Goal: Find specific page/section: Find specific page/section

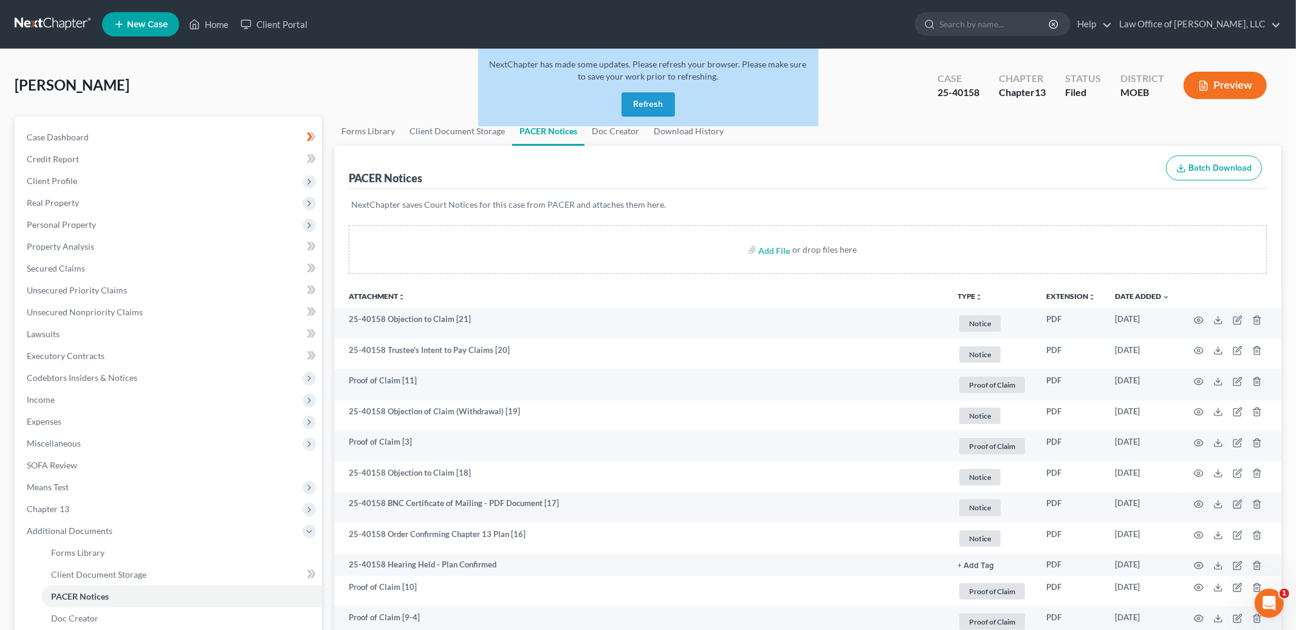
click at [655, 99] on button "Refresh" at bounding box center [648, 104] width 53 height 24
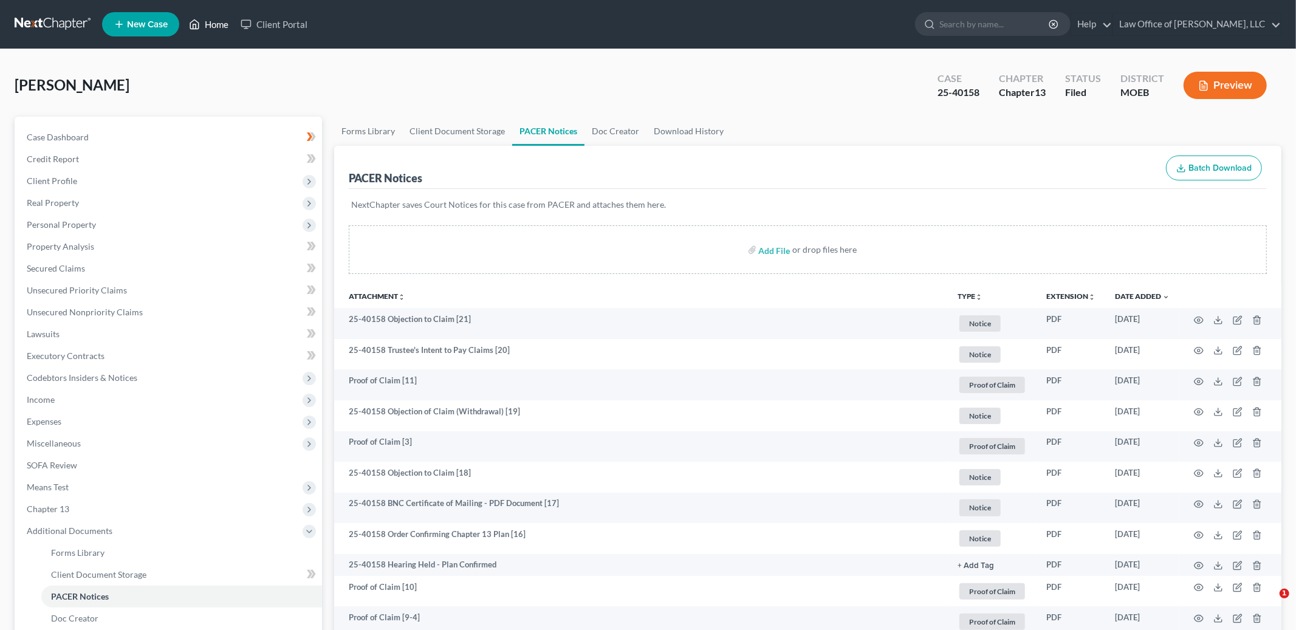
click at [225, 22] on link "Home" at bounding box center [209, 24] width 52 height 22
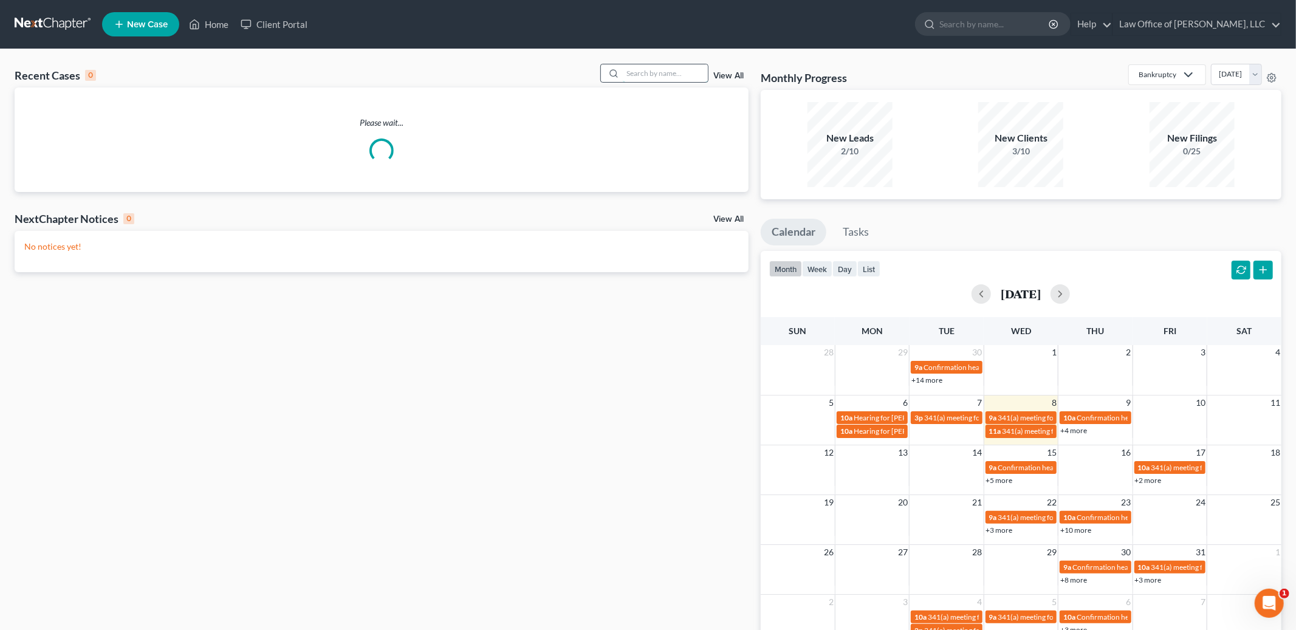
click at [647, 73] on input "search" at bounding box center [665, 73] width 85 height 18
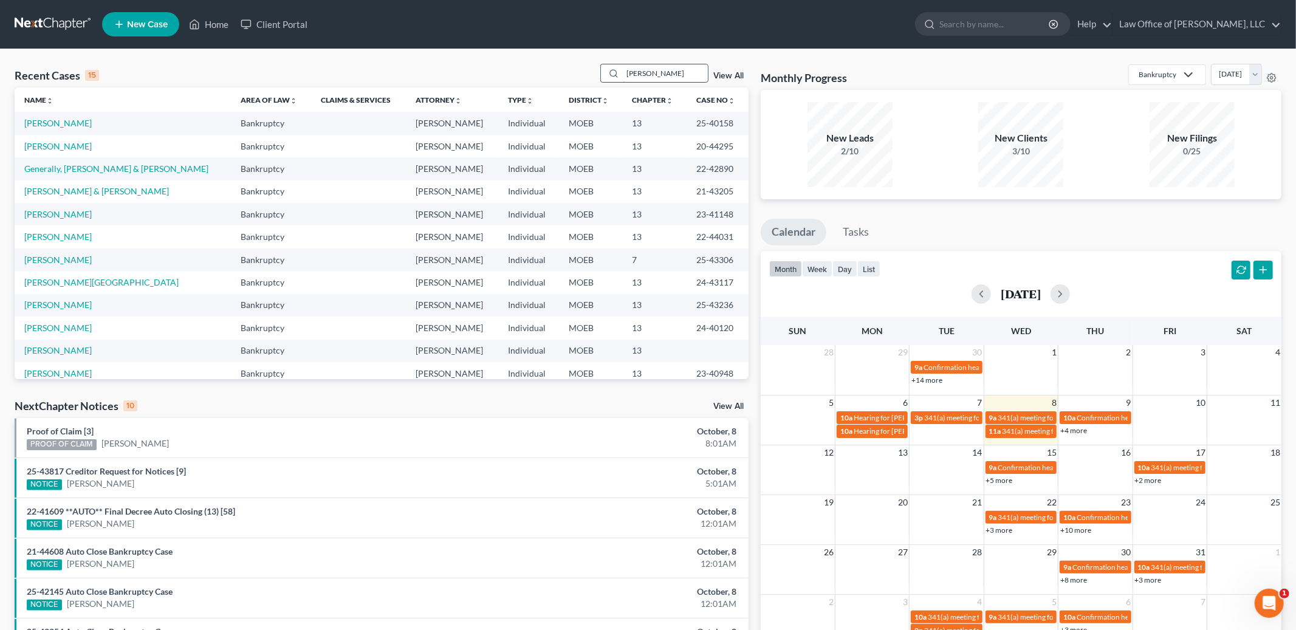
type input "[PERSON_NAME]"
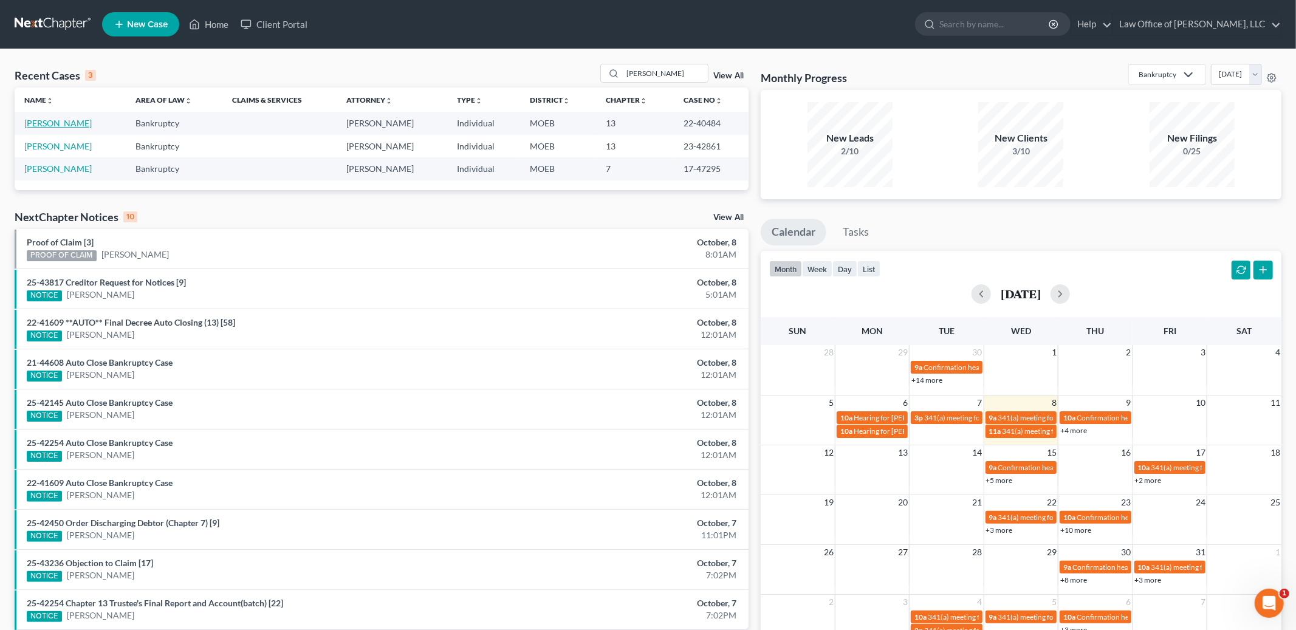
click at [38, 119] on link "[PERSON_NAME]" at bounding box center [57, 123] width 67 height 10
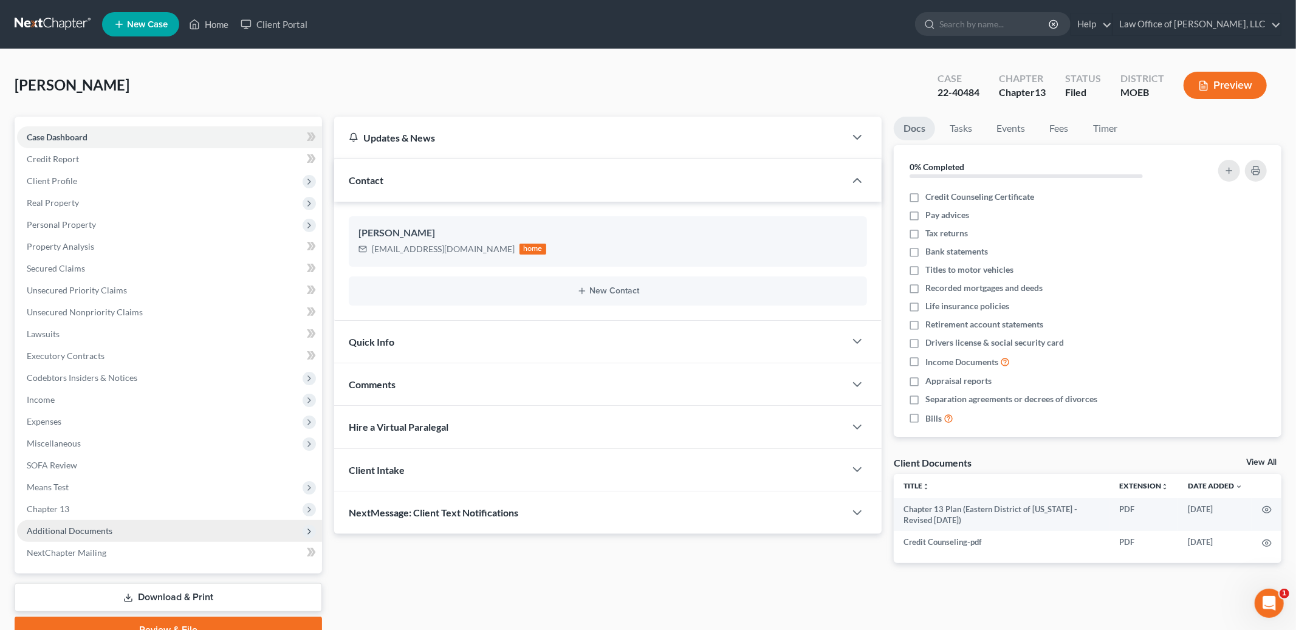
click at [65, 530] on span "Additional Documents" at bounding box center [70, 531] width 86 height 10
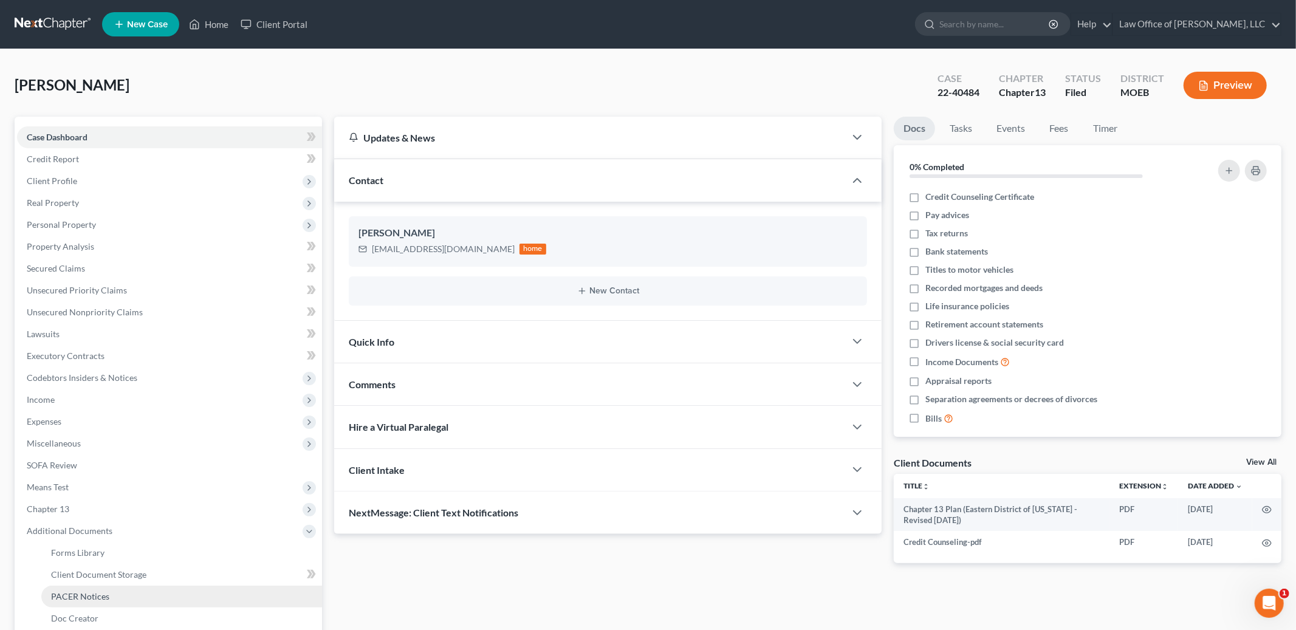
click at [86, 595] on span "PACER Notices" at bounding box center [80, 596] width 58 height 10
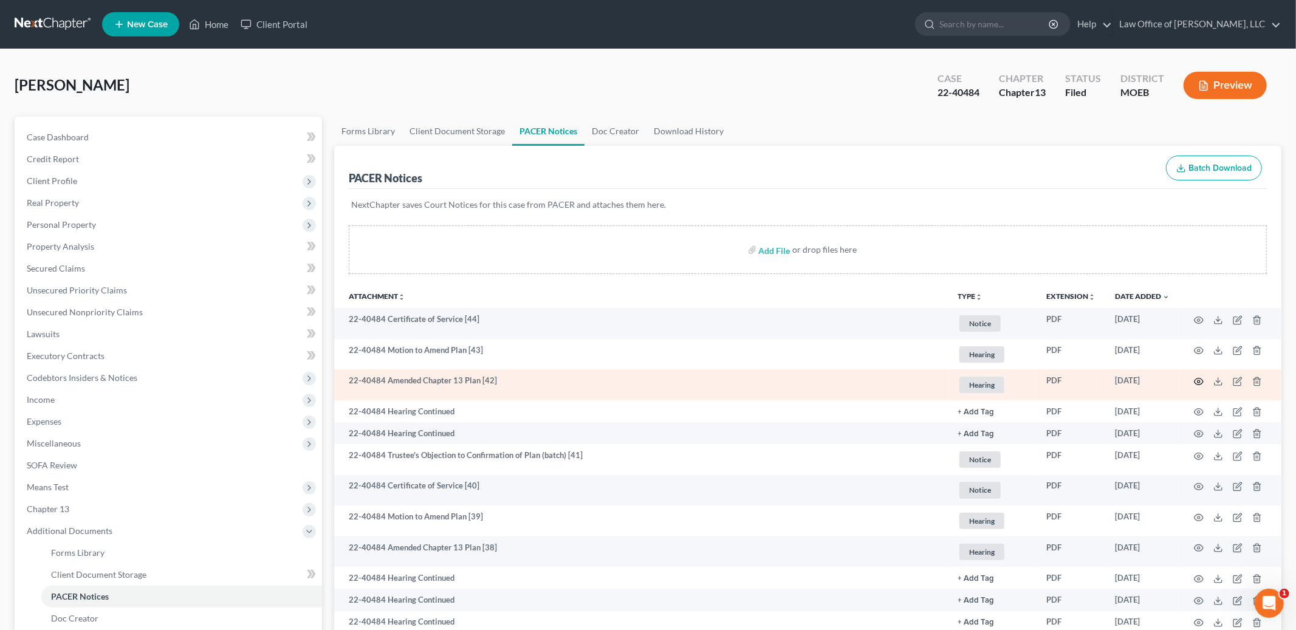
click at [1198, 379] on icon "button" at bounding box center [1199, 382] width 9 height 7
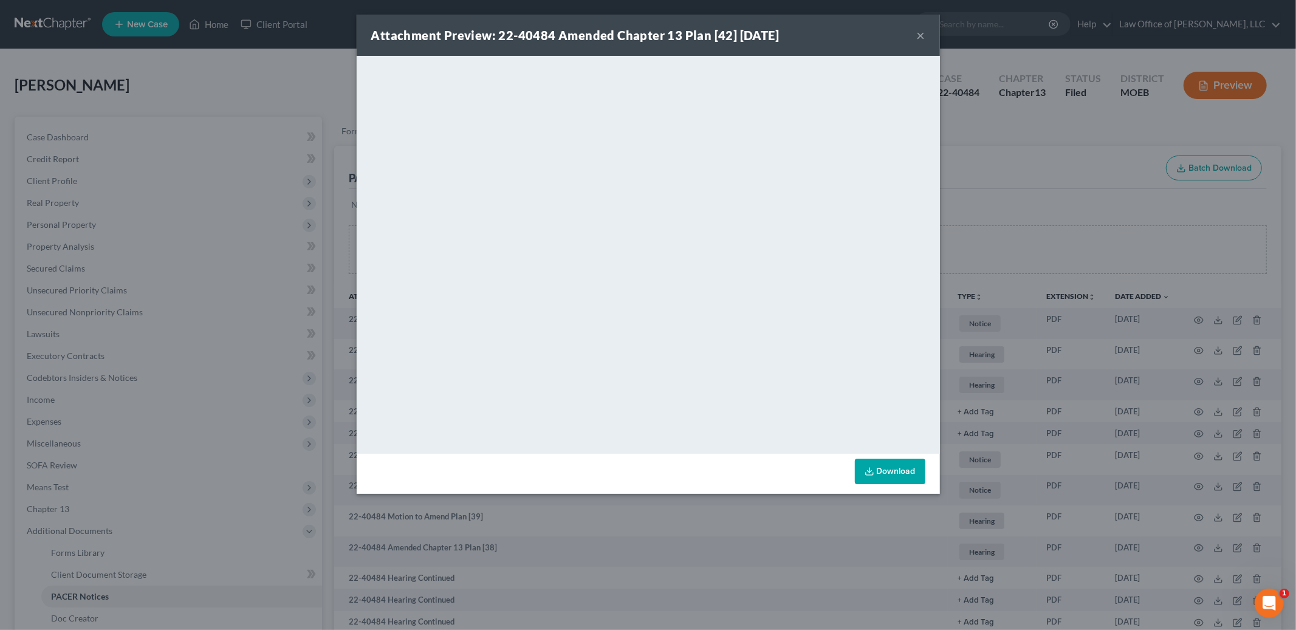
click at [926, 33] on div "Attachment Preview: 22-40484 Amended Chapter 13 Plan [42] [DATE] ×" at bounding box center [648, 35] width 583 height 41
click at [917, 35] on button "×" at bounding box center [921, 35] width 9 height 15
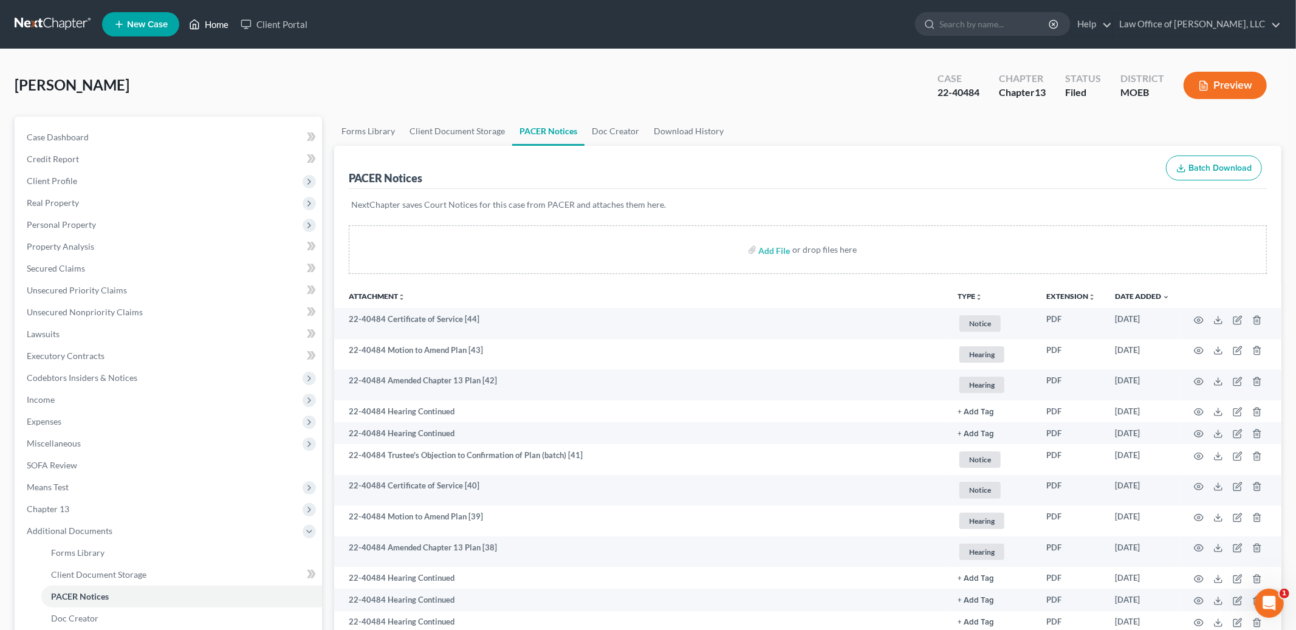
click at [218, 16] on link "Home" at bounding box center [209, 24] width 52 height 22
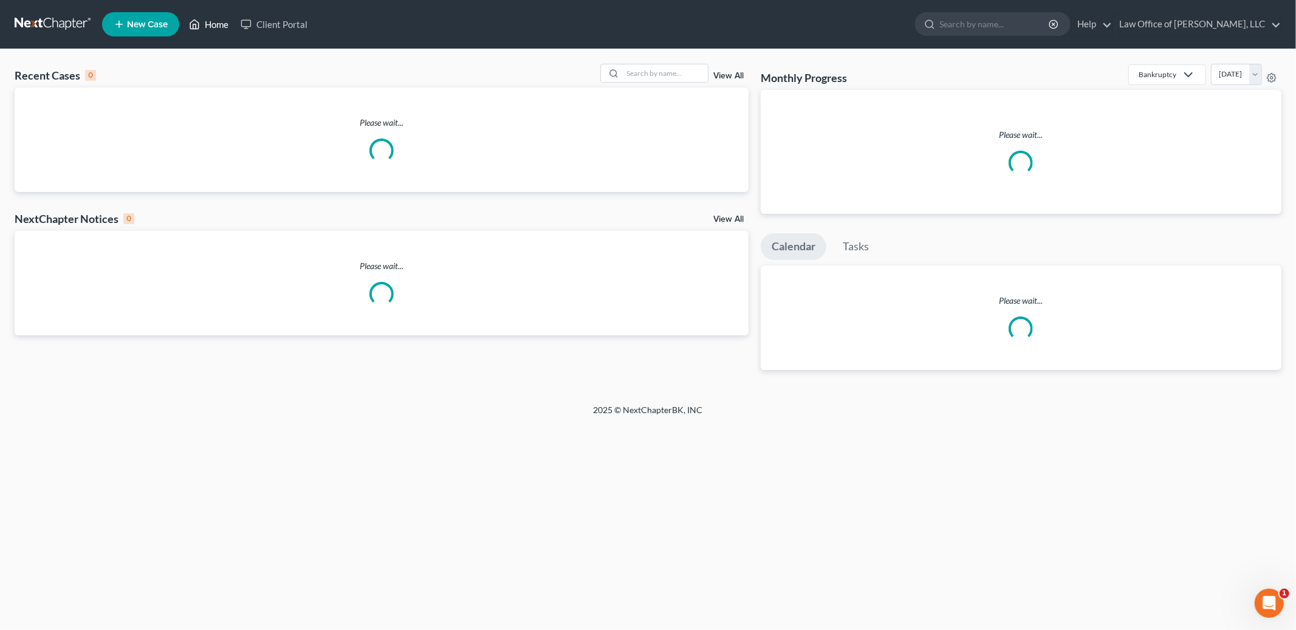
click at [210, 29] on link "Home" at bounding box center [209, 24] width 52 height 22
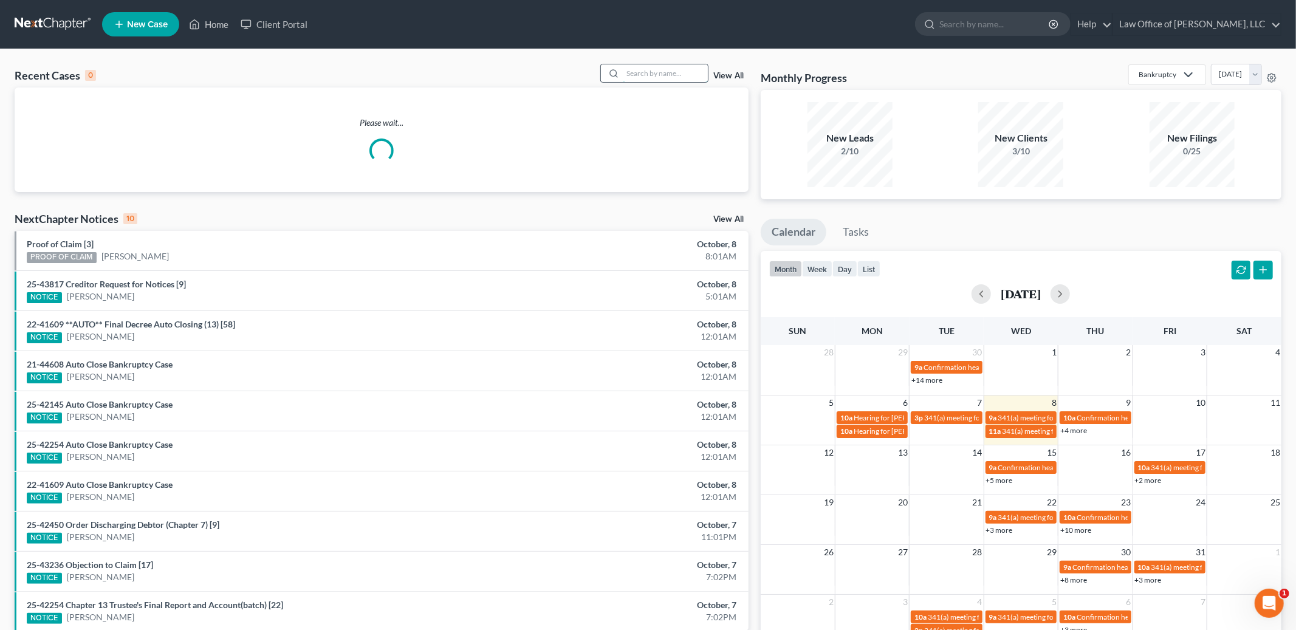
click at [643, 73] on input "search" at bounding box center [665, 73] width 85 height 18
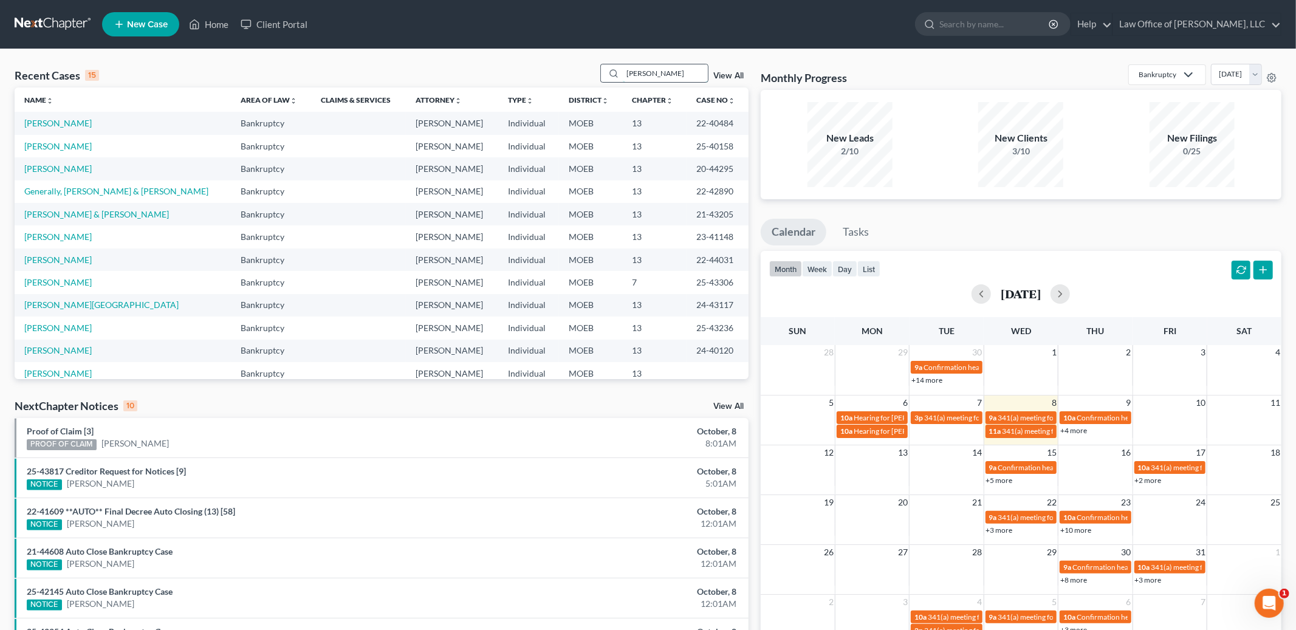
type input "[PERSON_NAME]"
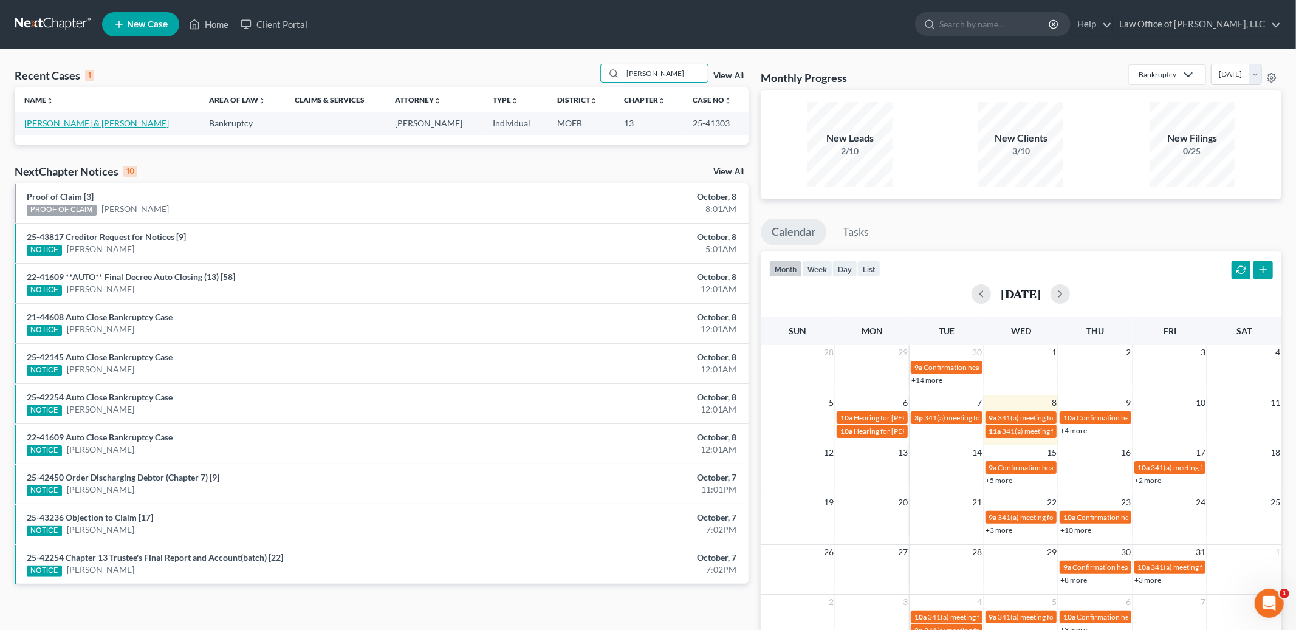
click at [67, 121] on link "[PERSON_NAME] & [PERSON_NAME]" at bounding box center [96, 123] width 145 height 10
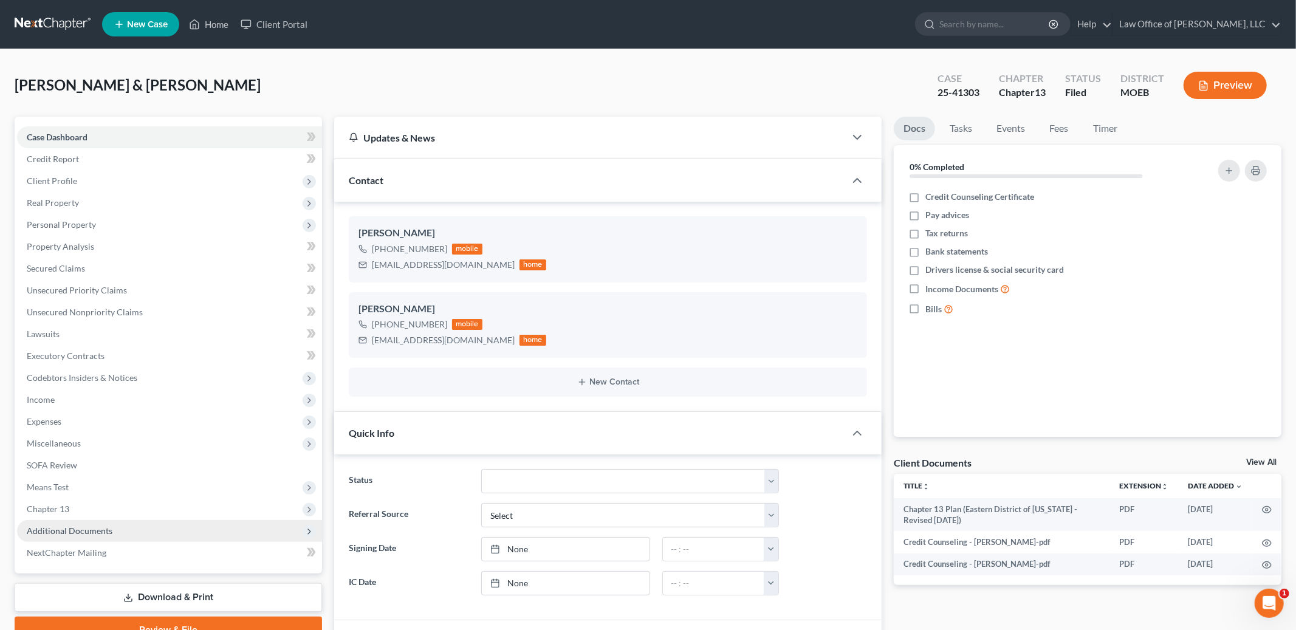
click at [89, 526] on span "Additional Documents" at bounding box center [70, 531] width 86 height 10
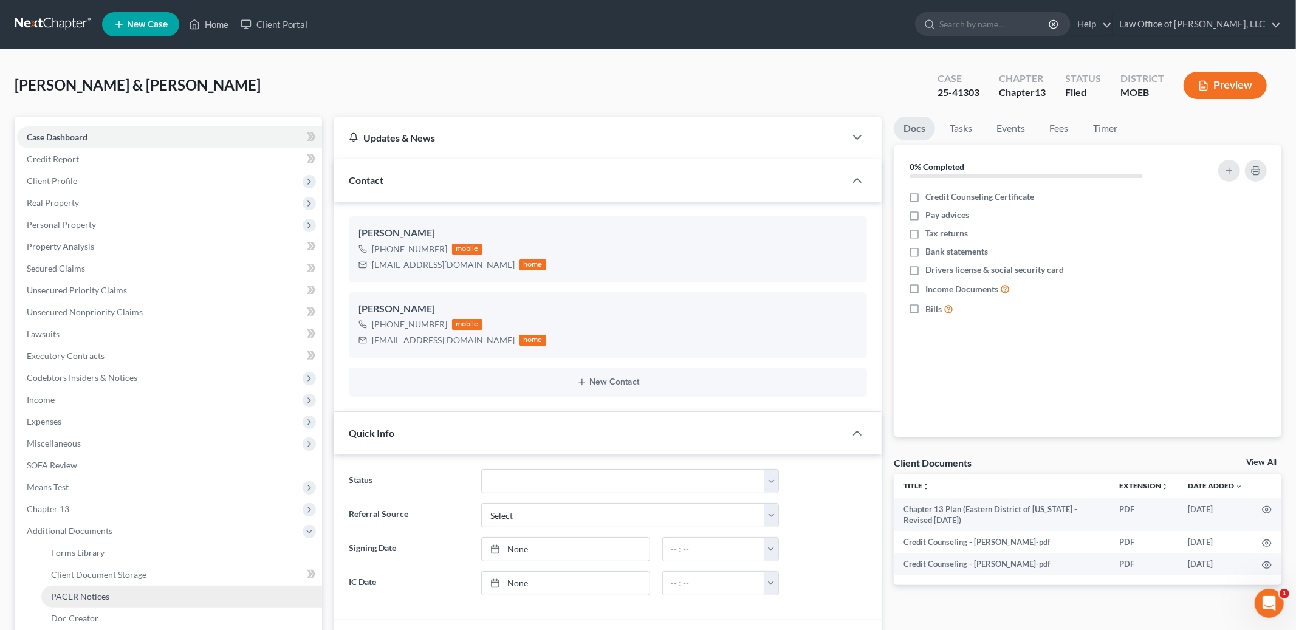
click at [84, 593] on span "PACER Notices" at bounding box center [80, 596] width 58 height 10
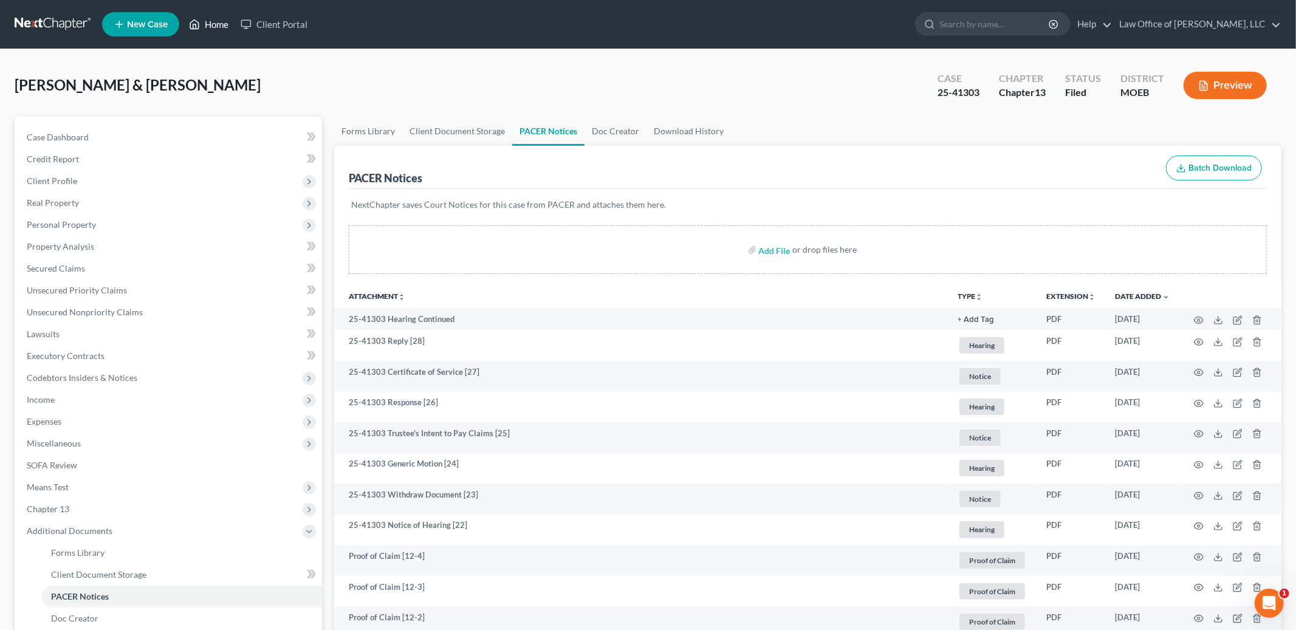
click at [213, 24] on link "Home" at bounding box center [209, 24] width 52 height 22
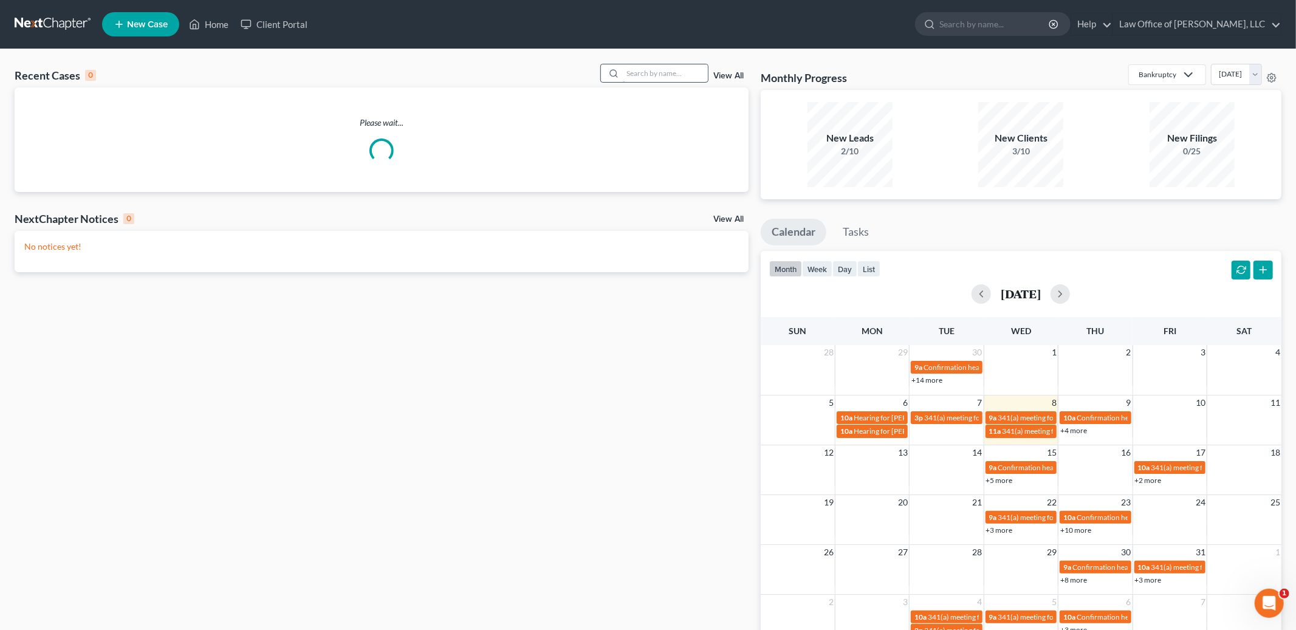
click at [647, 75] on input "search" at bounding box center [665, 73] width 85 height 18
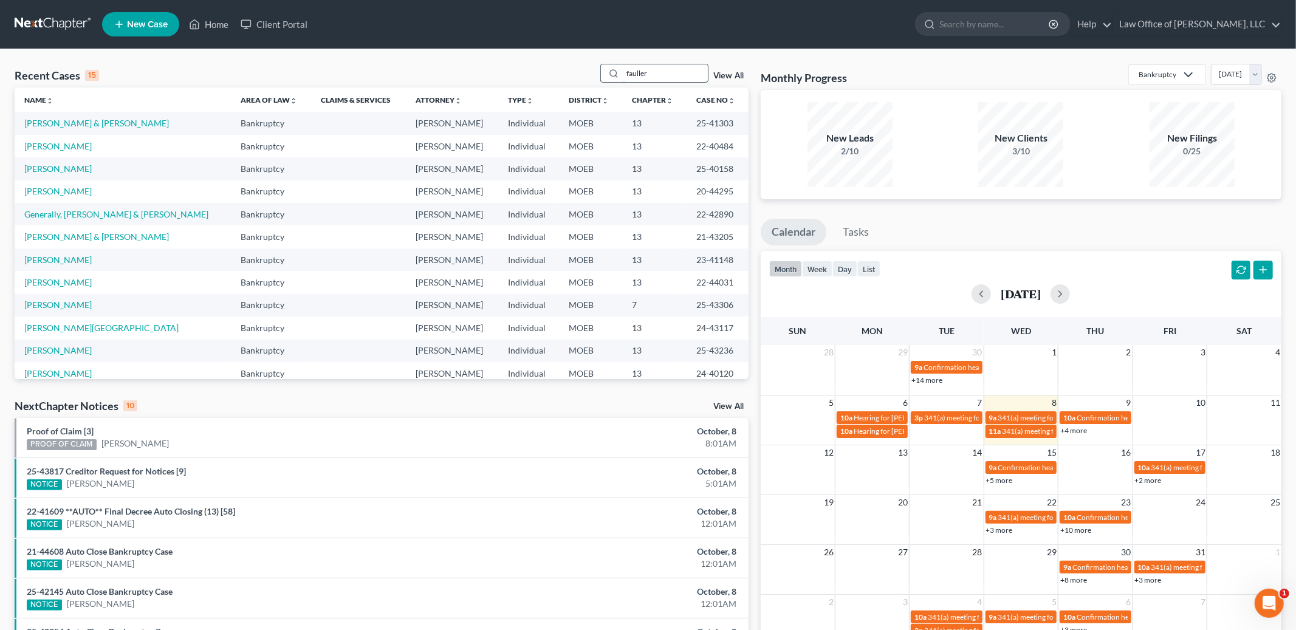
type input "fauller"
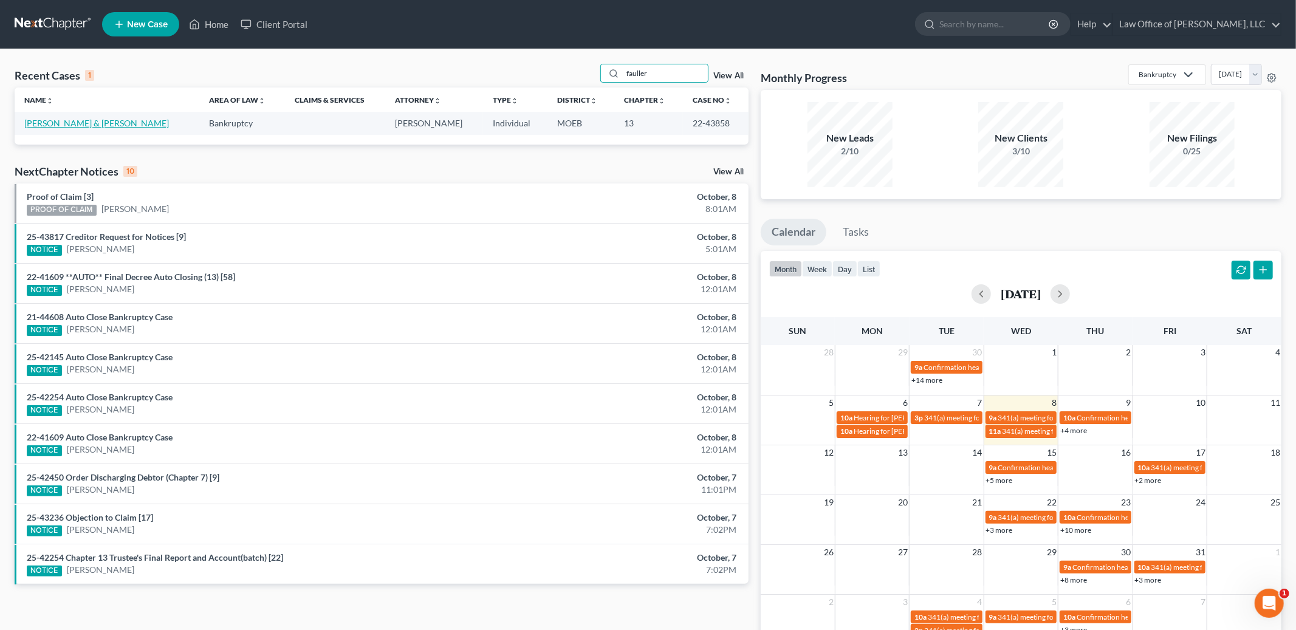
click at [60, 122] on link "[PERSON_NAME] & [PERSON_NAME]" at bounding box center [96, 123] width 145 height 10
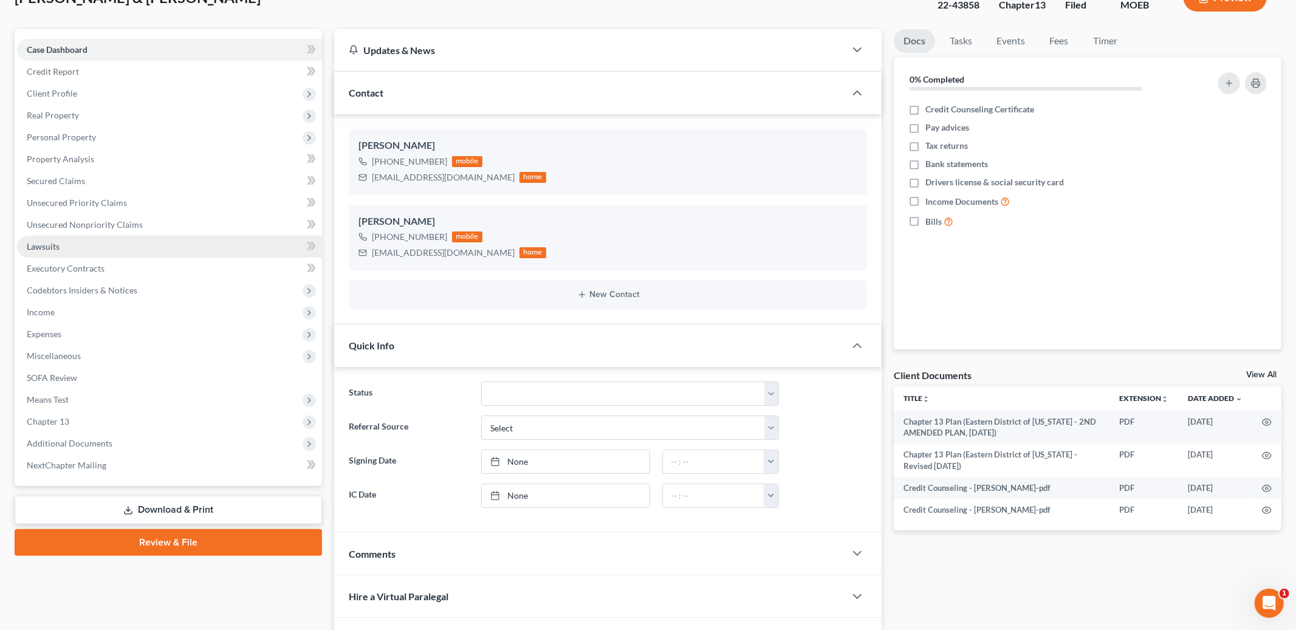
scroll to position [207, 0]
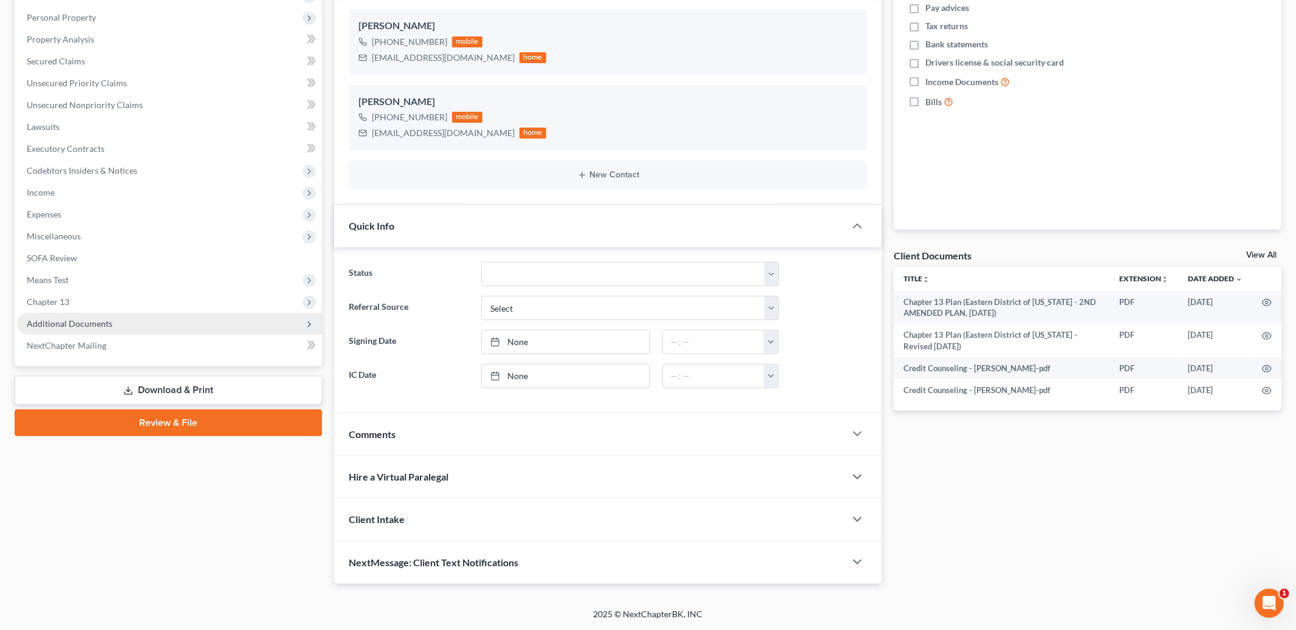
click at [97, 325] on span "Additional Documents" at bounding box center [70, 323] width 86 height 10
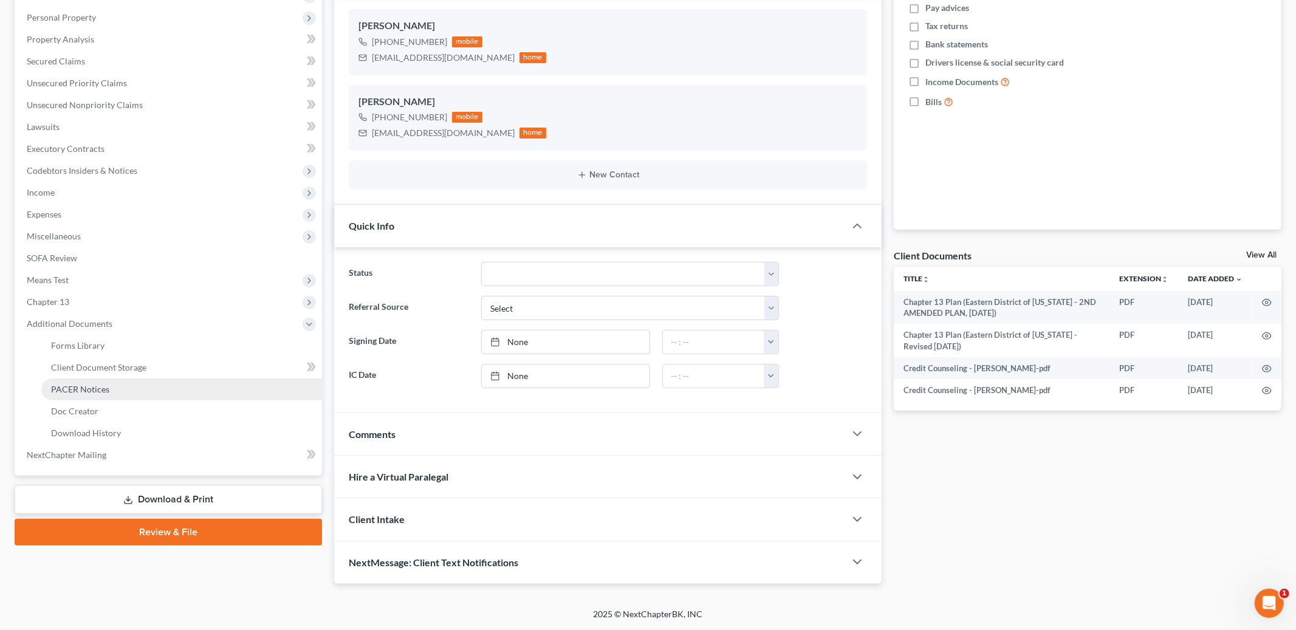
click at [101, 384] on span "PACER Notices" at bounding box center [80, 389] width 58 height 10
